Goal: Task Accomplishment & Management: Use online tool/utility

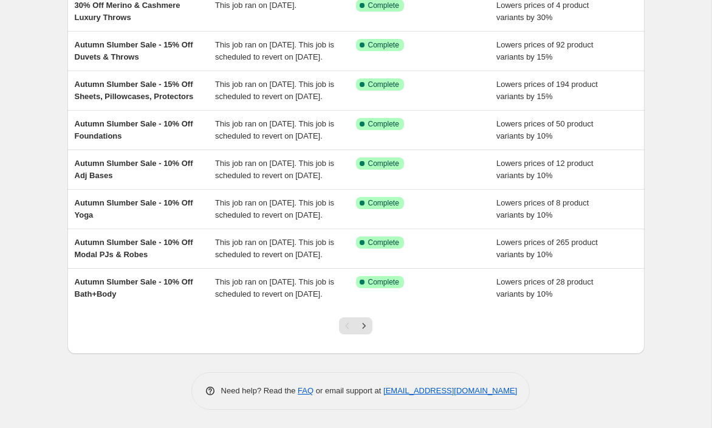
scroll to position [307, 0]
click at [363, 324] on icon "Next" at bounding box center [364, 325] width 12 height 12
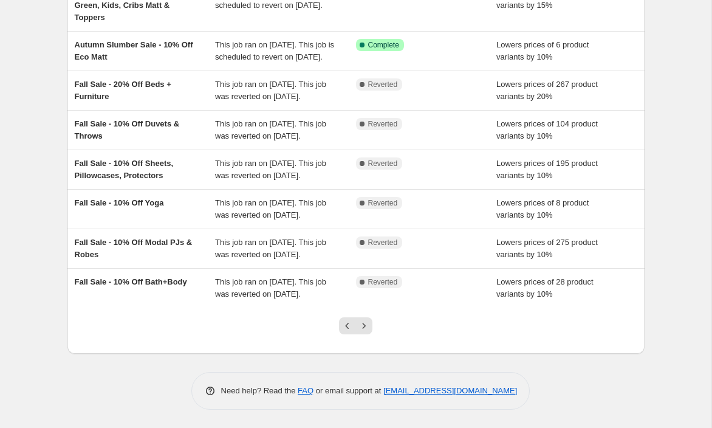
scroll to position [310, 0]
click at [366, 330] on icon "Next" at bounding box center [364, 325] width 12 height 12
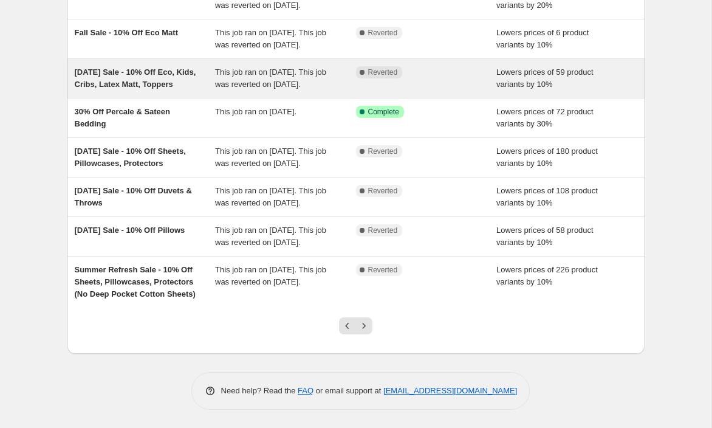
scroll to position [319, 0]
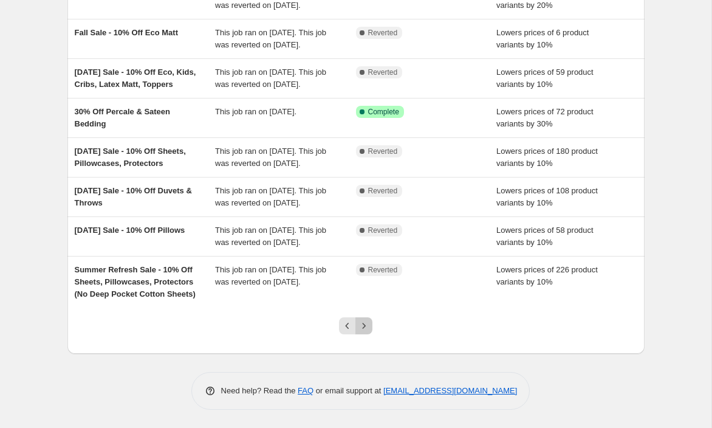
click at [366, 323] on icon "Next" at bounding box center [364, 325] width 12 height 12
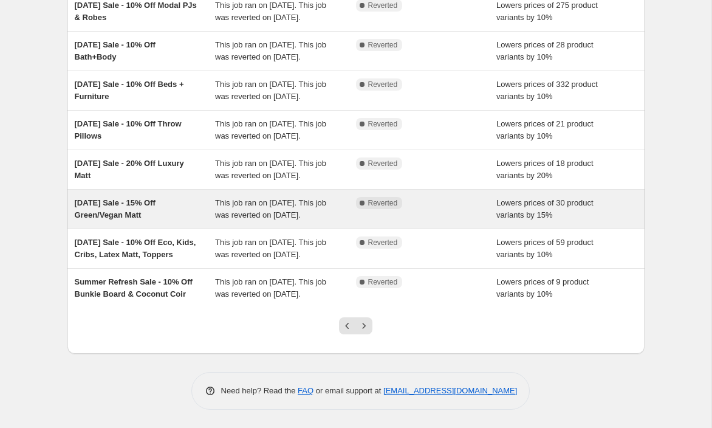
scroll to position [306, 0]
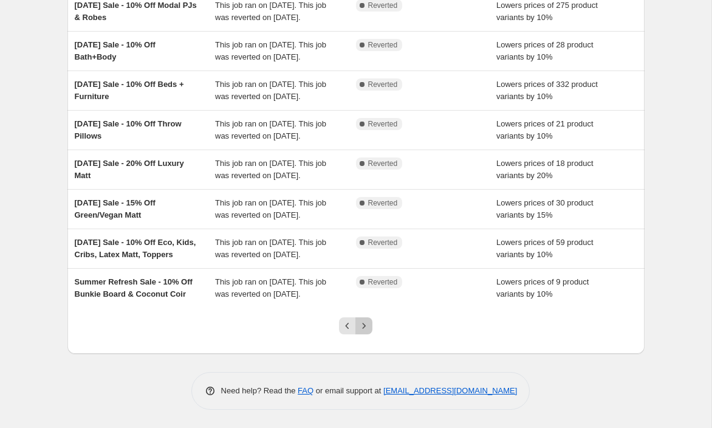
click at [362, 332] on icon "Next" at bounding box center [364, 325] width 12 height 12
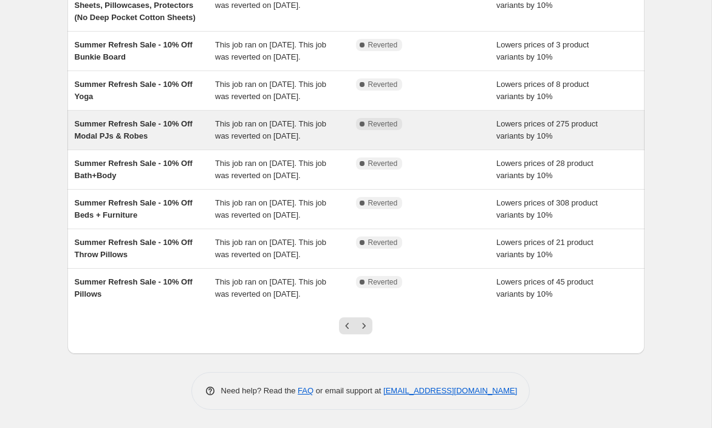
scroll to position [305, 0]
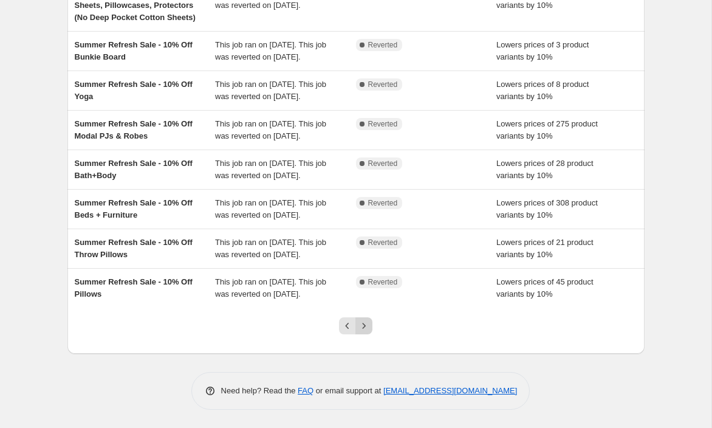
click at [367, 332] on icon "Next" at bounding box center [364, 325] width 12 height 12
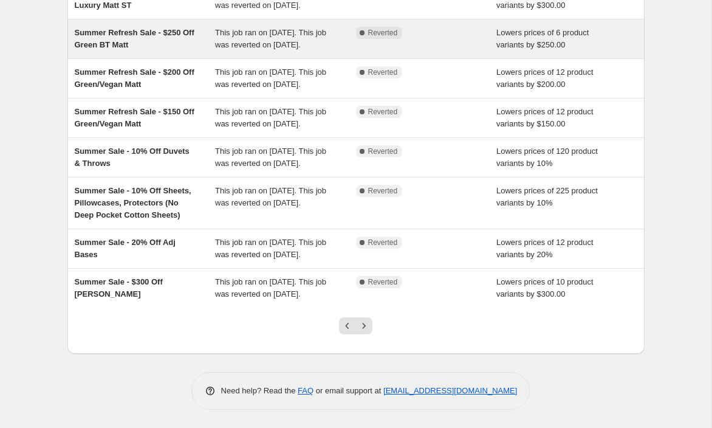
scroll to position [299, 0]
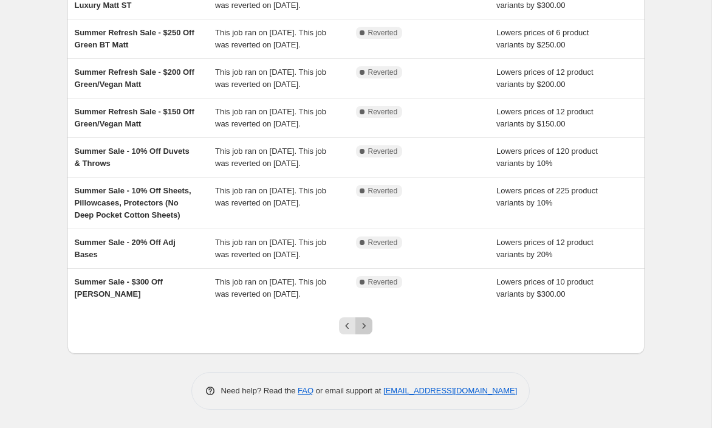
click at [363, 332] on icon "Next" at bounding box center [364, 325] width 12 height 12
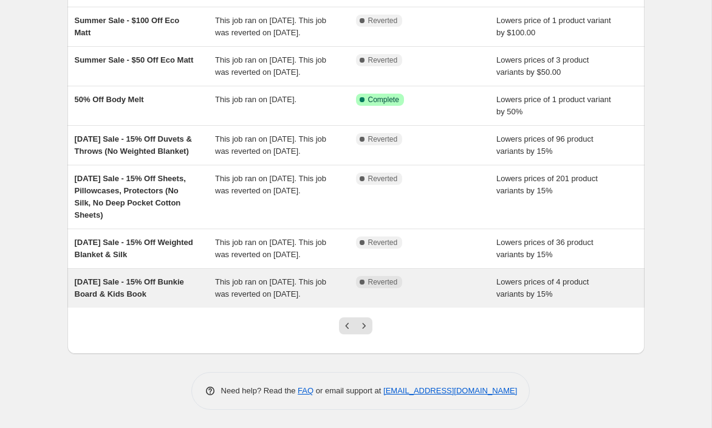
scroll to position [260, 0]
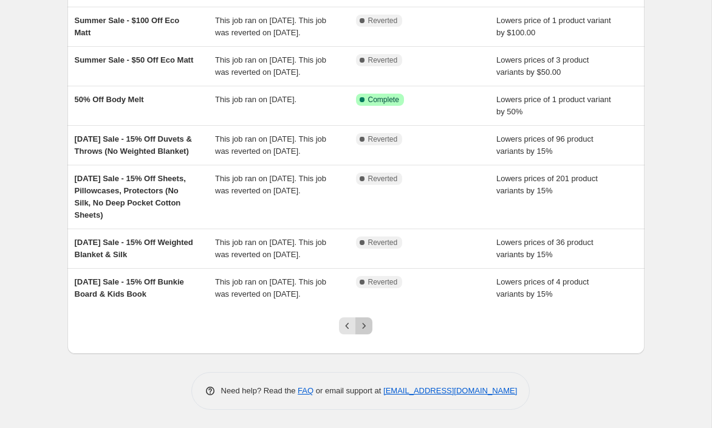
click at [364, 332] on icon "Next" at bounding box center [364, 325] width 12 height 12
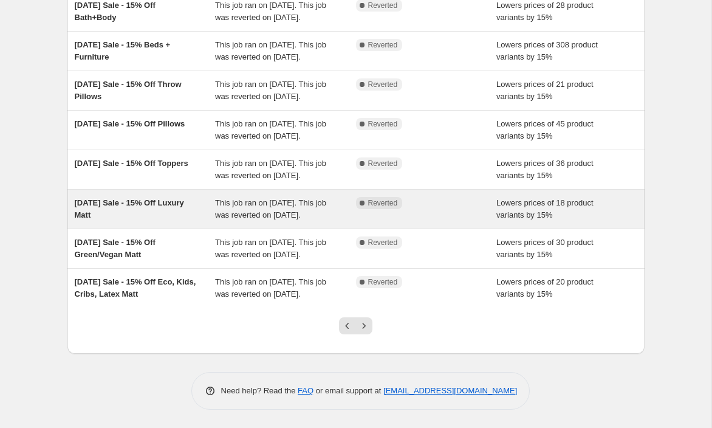
scroll to position [319, 0]
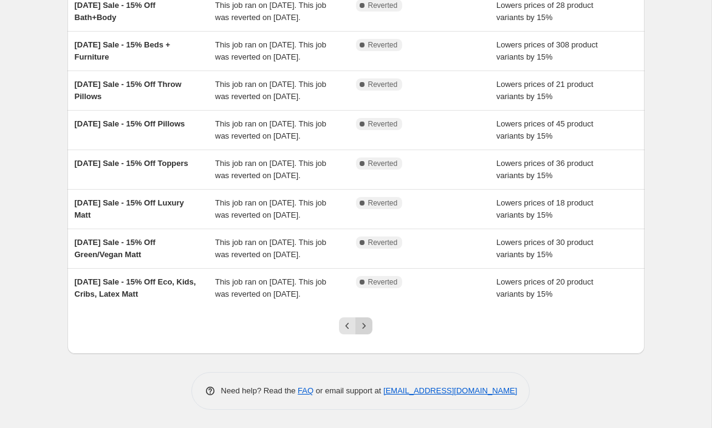
click at [366, 325] on icon "Next" at bounding box center [364, 325] width 12 height 12
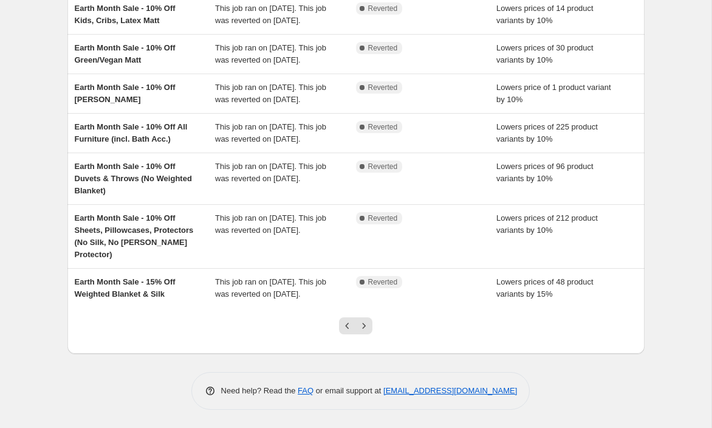
scroll to position [317, 0]
click at [366, 332] on icon "Next" at bounding box center [364, 325] width 12 height 12
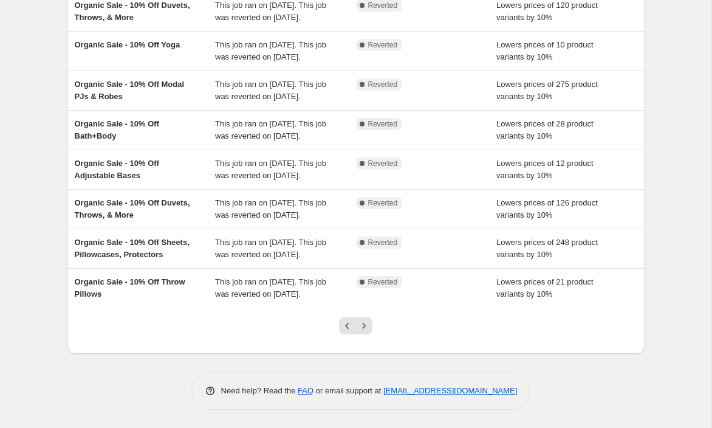
scroll to position [309, 0]
click at [365, 332] on icon "Next" at bounding box center [364, 325] width 12 height 12
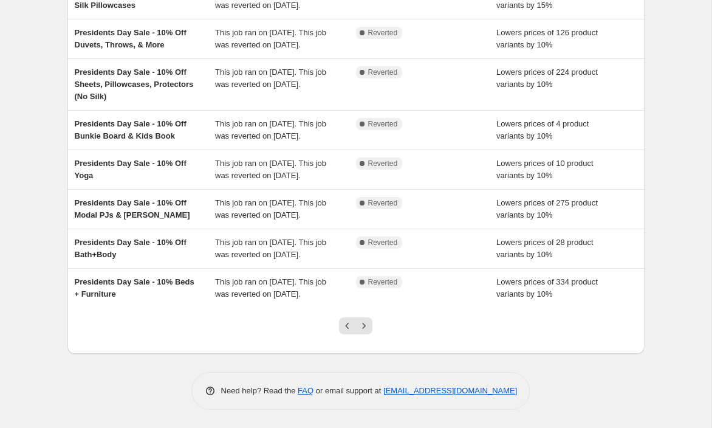
scroll to position [319, 0]
click at [363, 327] on icon "Next" at bounding box center [364, 325] width 12 height 12
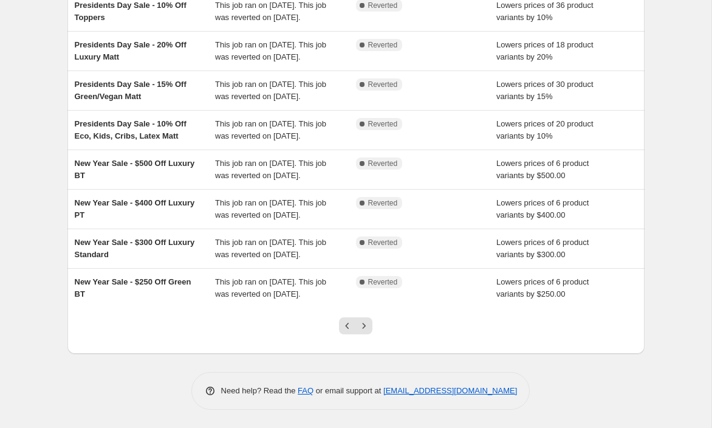
scroll to position [291, 0]
click at [366, 332] on icon "Next" at bounding box center [364, 325] width 12 height 12
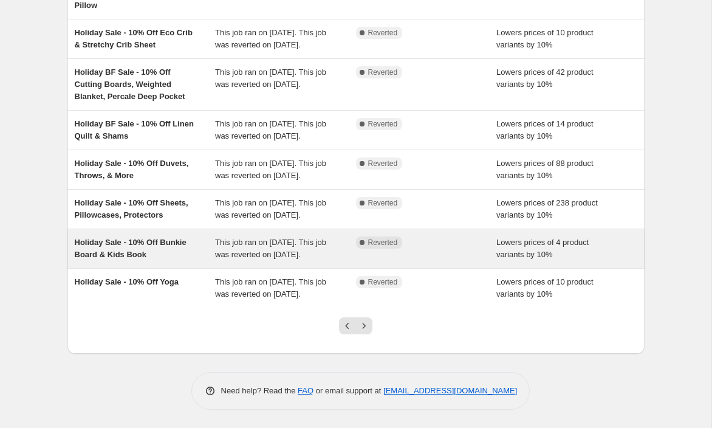
scroll to position [287, 0]
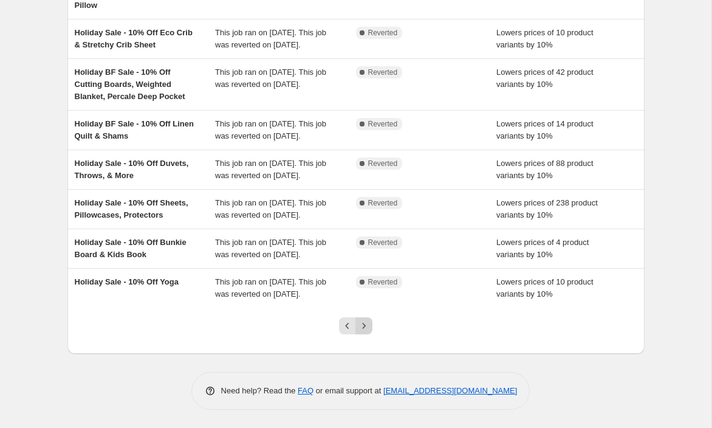
click at [365, 332] on icon "Next" at bounding box center [364, 325] width 12 height 12
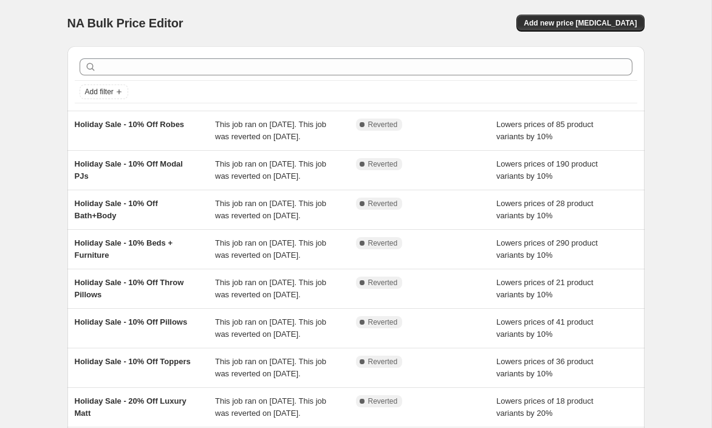
scroll to position [319, 0]
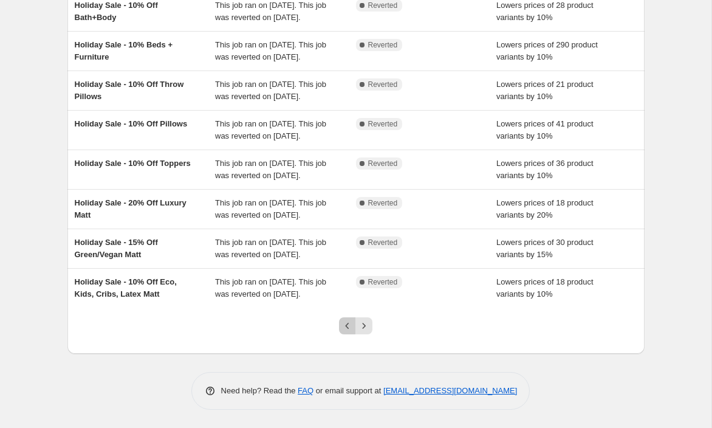
click at [346, 325] on icon "Previous" at bounding box center [347, 325] width 12 height 12
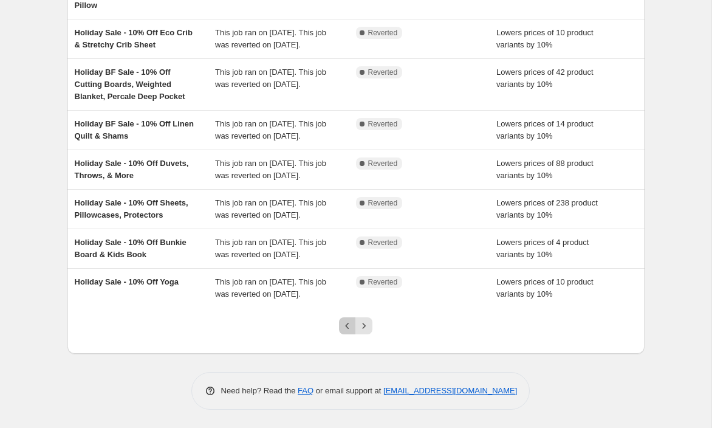
click at [347, 326] on icon "Previous" at bounding box center [347, 325] width 12 height 12
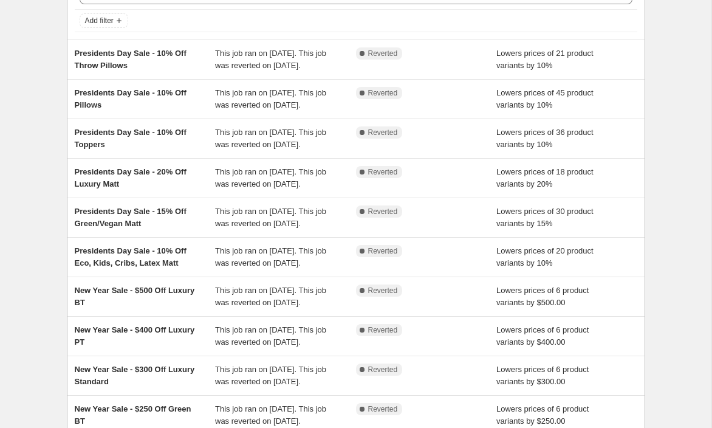
scroll to position [0, 0]
